Goal: Transaction & Acquisition: Download file/media

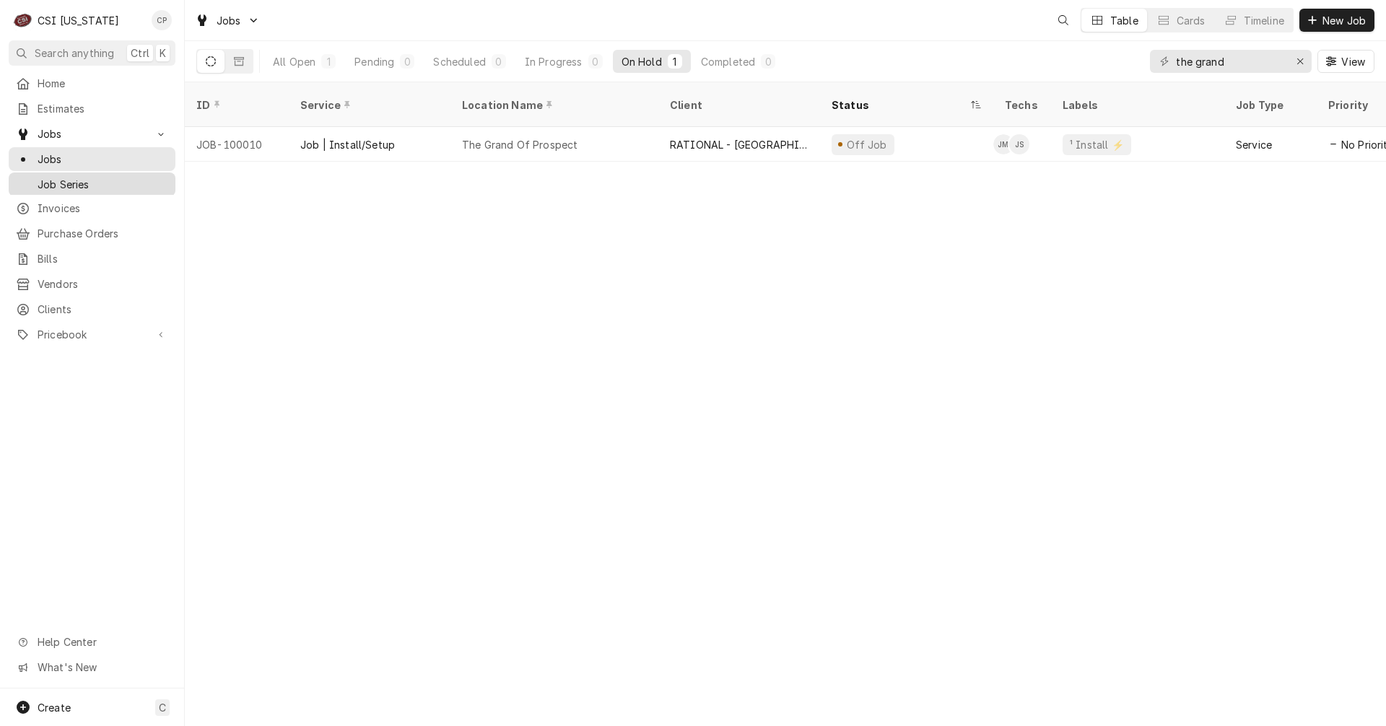
click at [66, 181] on span "Job Series" at bounding box center [103, 184] width 131 height 15
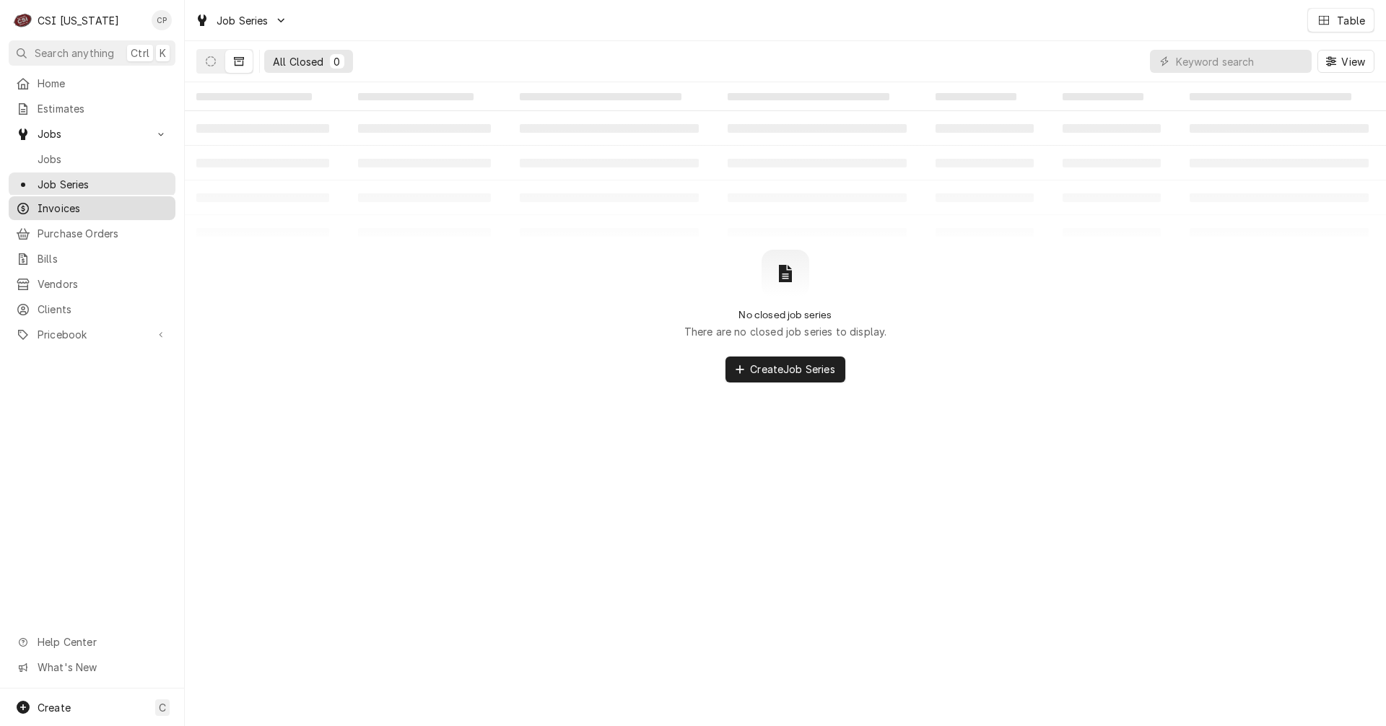
click at [62, 202] on span "Invoices" at bounding box center [103, 208] width 131 height 15
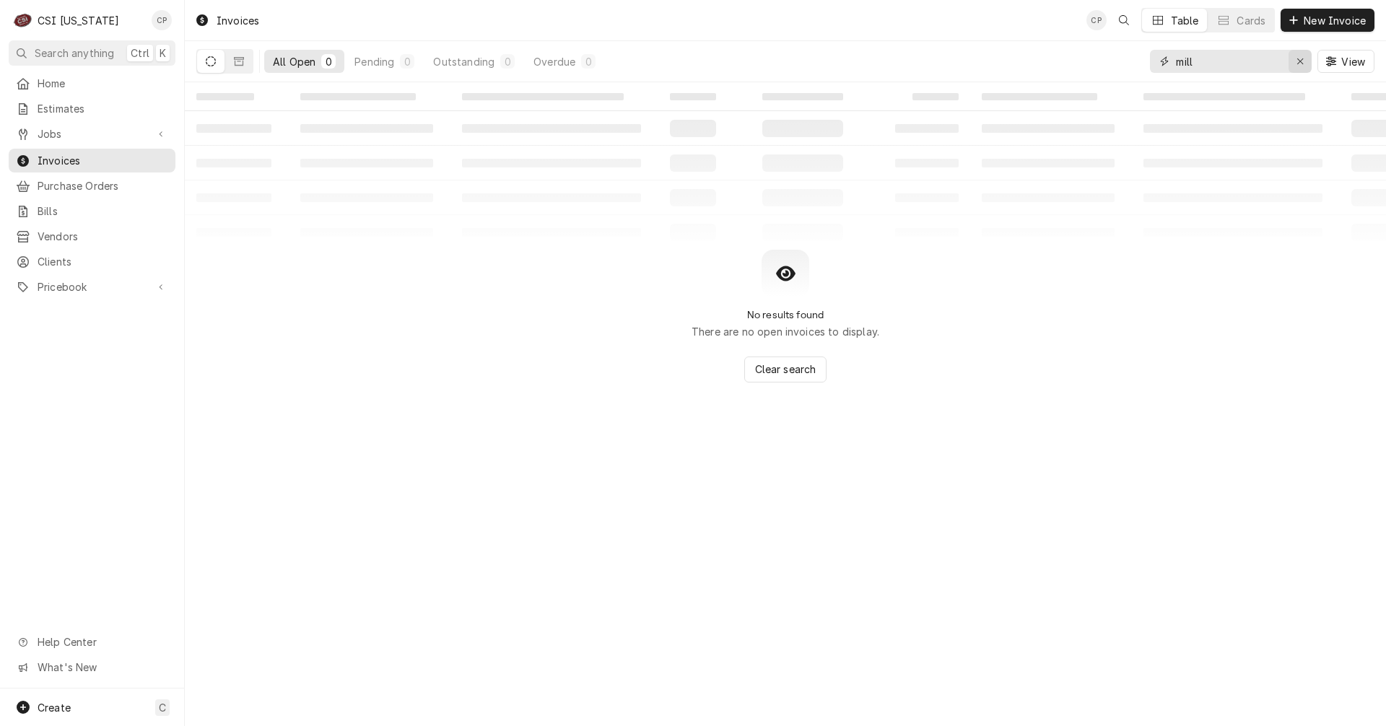
click at [1298, 58] on icon "Erase input" at bounding box center [1301, 61] width 8 height 10
click at [1227, 62] on input "Dynamic Content Wrapper" at bounding box center [1244, 61] width 136 height 23
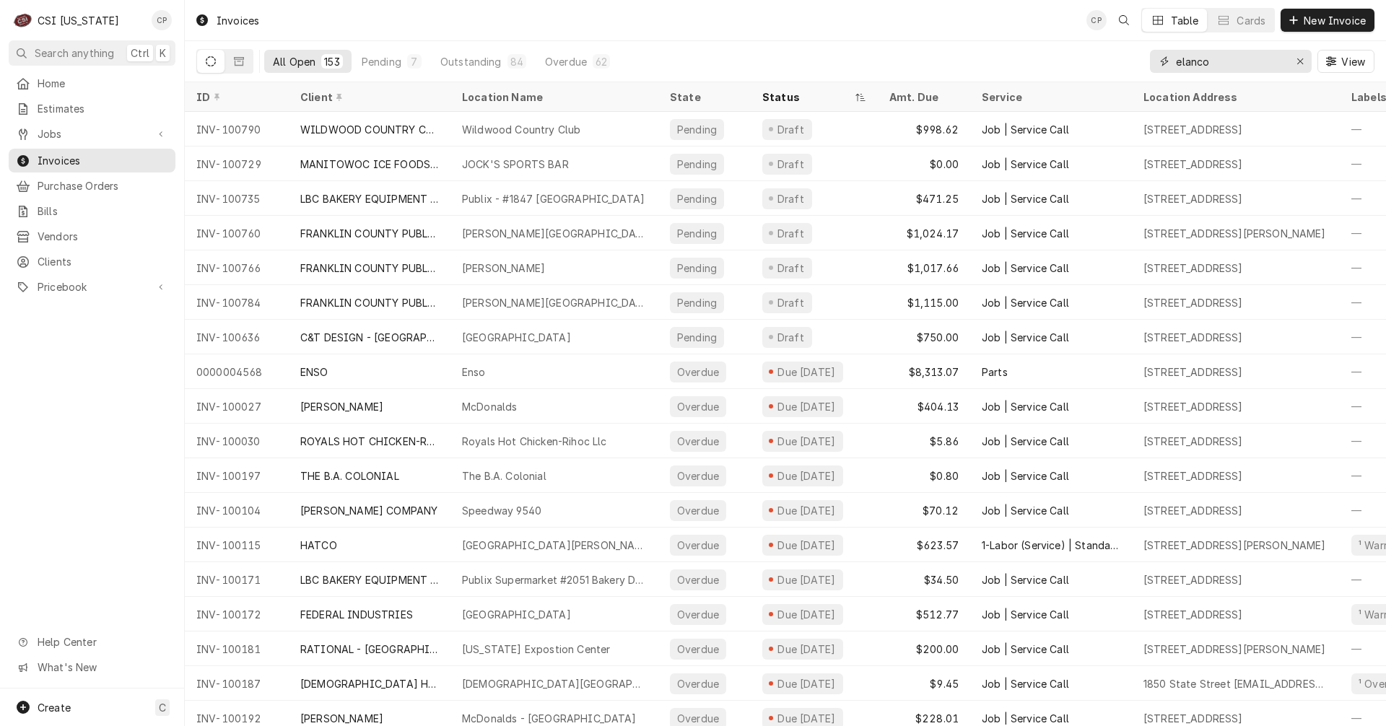
type input "elanco"
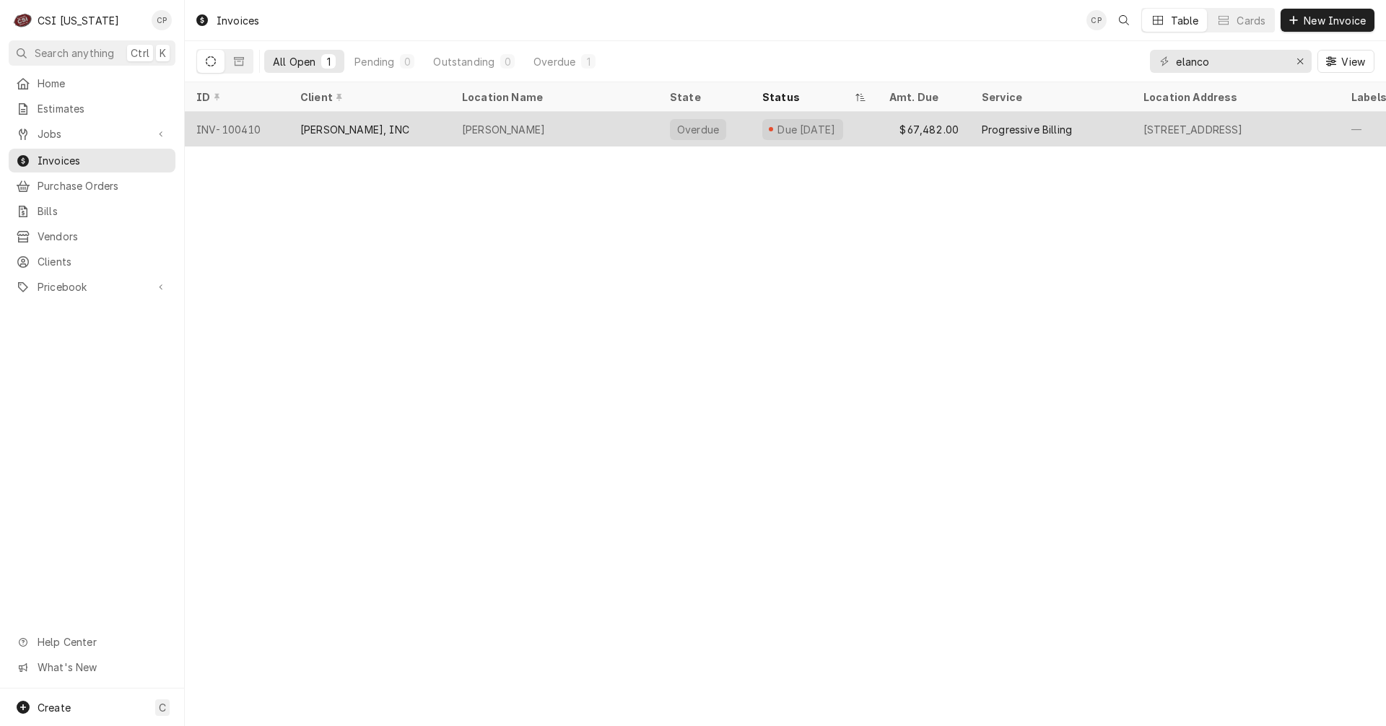
click at [558, 124] on div "Elanco Hq" at bounding box center [555, 129] width 208 height 35
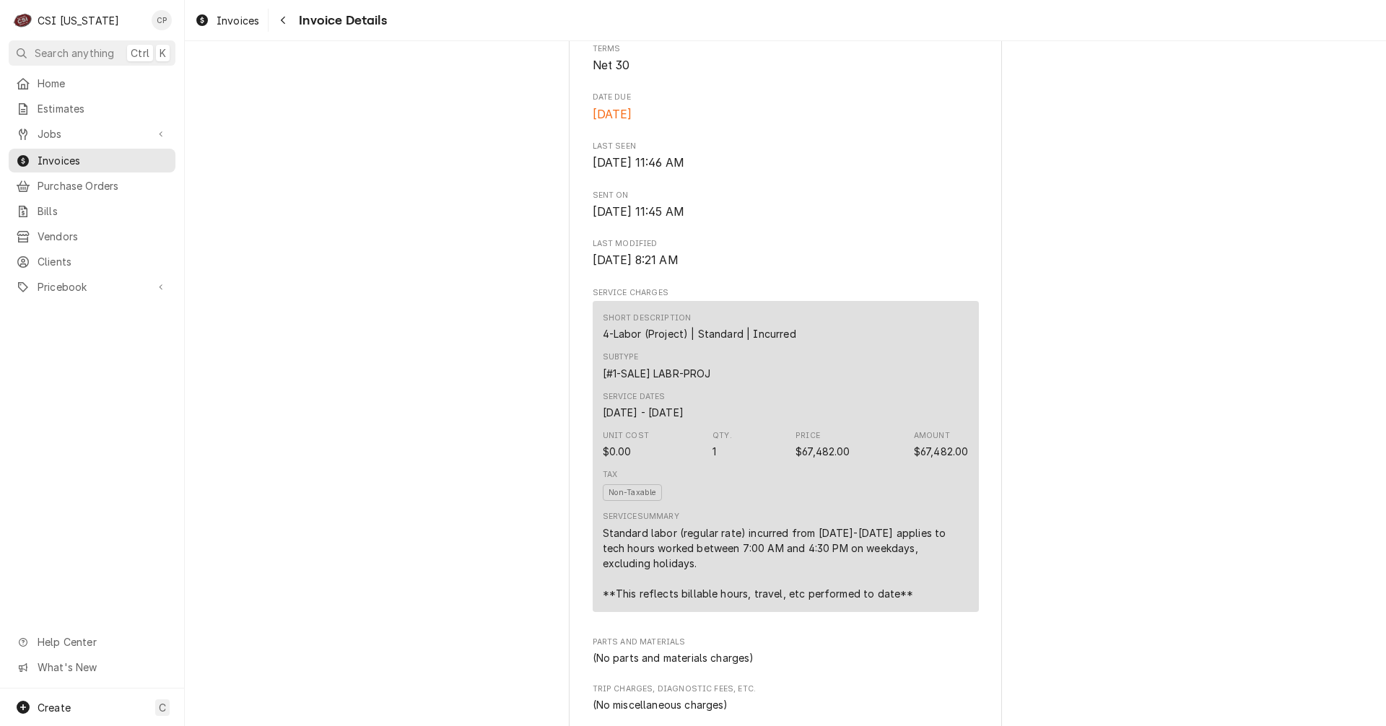
scroll to position [578, 0]
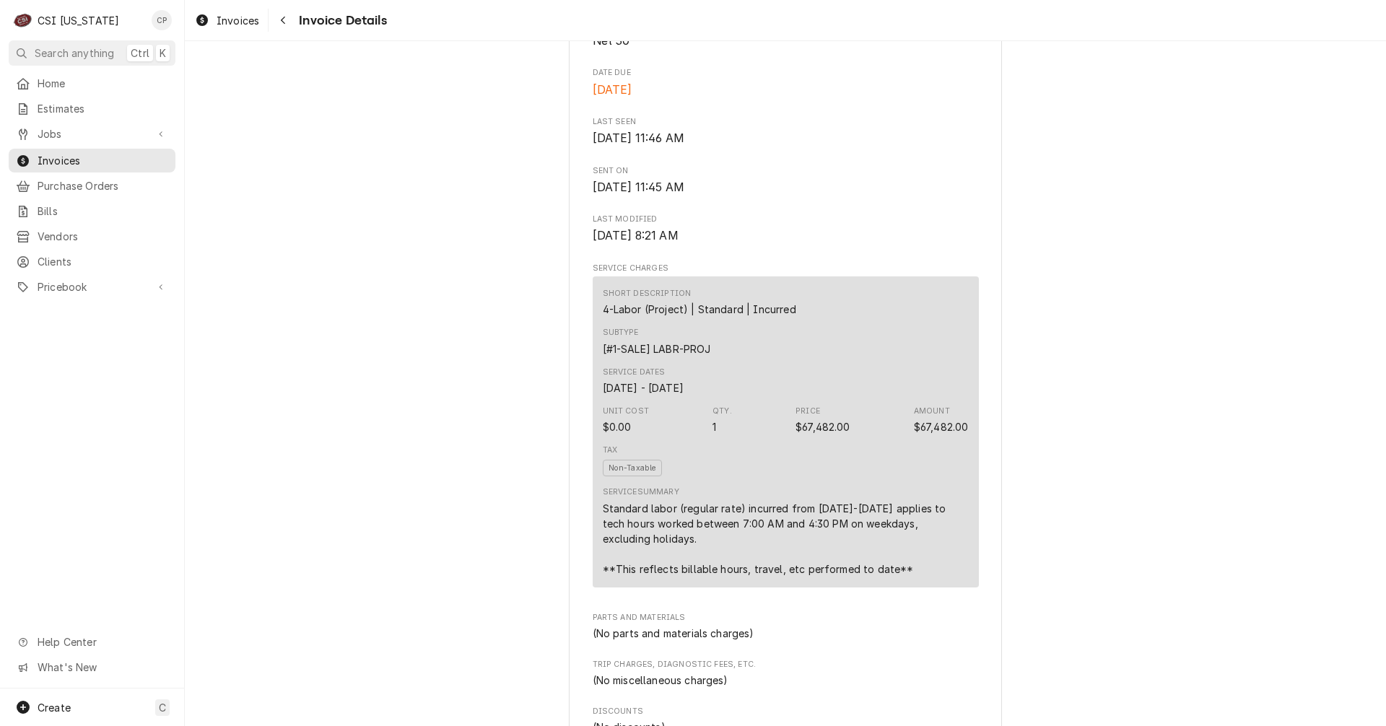
click at [880, 482] on div "Tax Non-Taxable" at bounding box center [786, 461] width 366 height 42
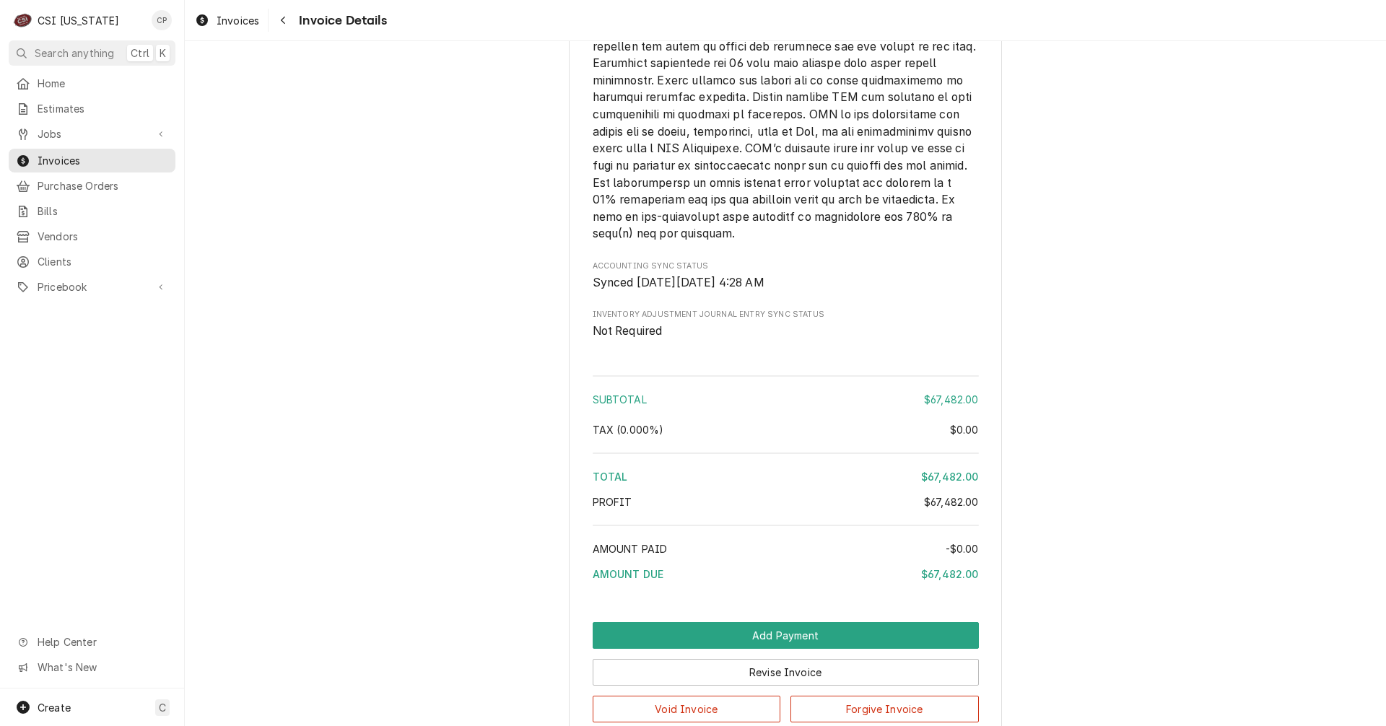
scroll to position [2057, 0]
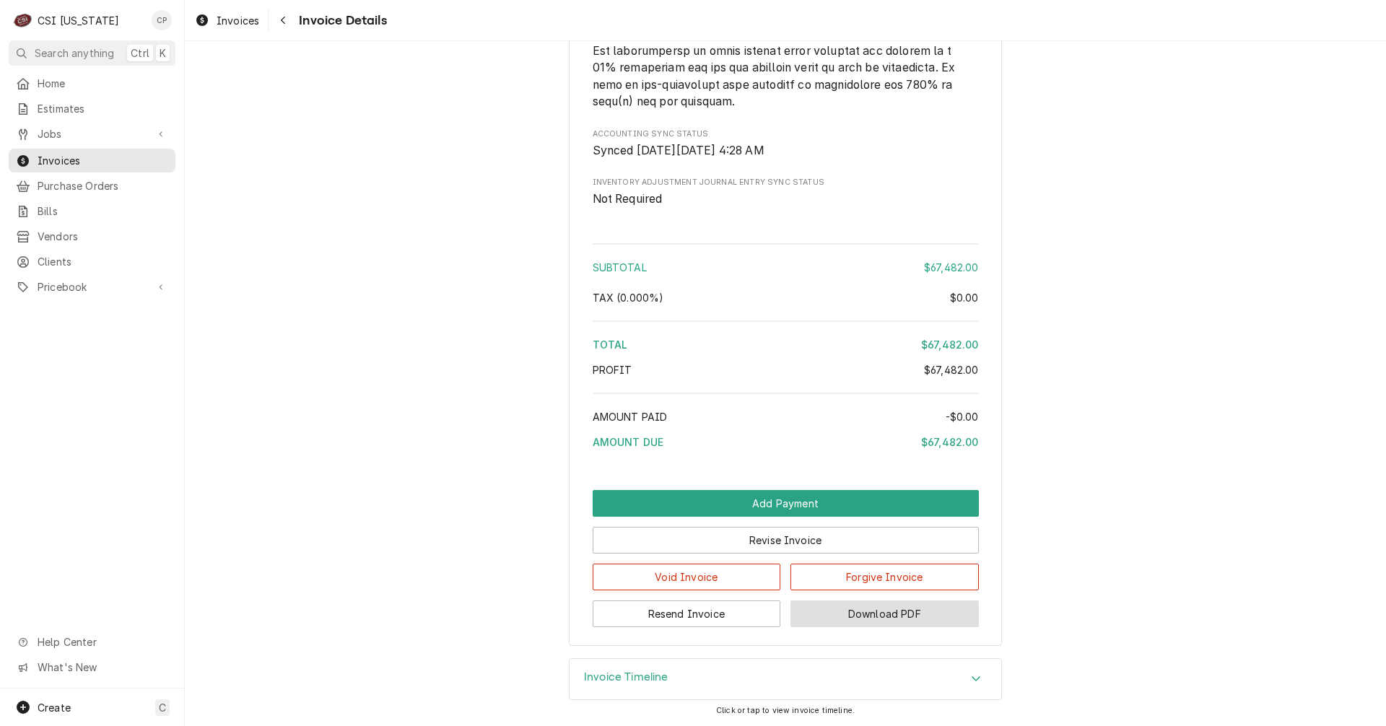
click at [861, 618] on button "Download PDF" at bounding box center [885, 614] width 188 height 27
